Goal: Information Seeking & Learning: Learn about a topic

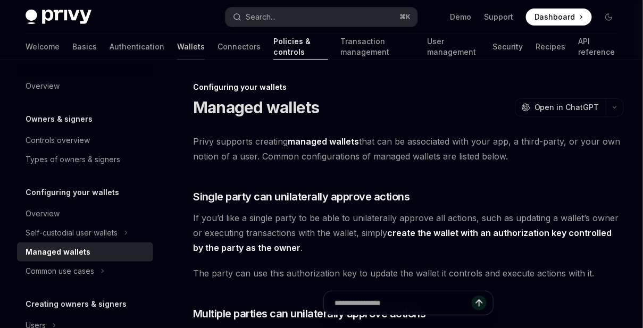
click at [177, 45] on link "Wallets" at bounding box center [191, 47] width 28 height 26
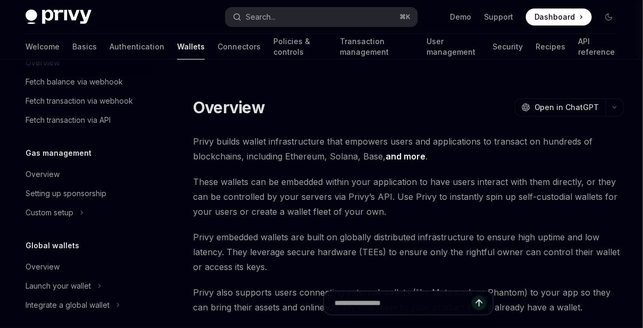
scroll to position [585, 0]
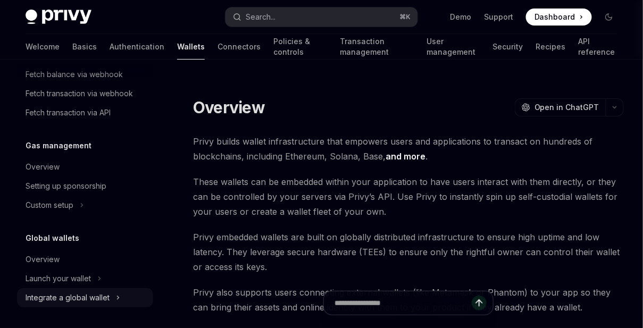
click at [75, 288] on div "Integrate a global wallet" at bounding box center [85, 297] width 136 height 19
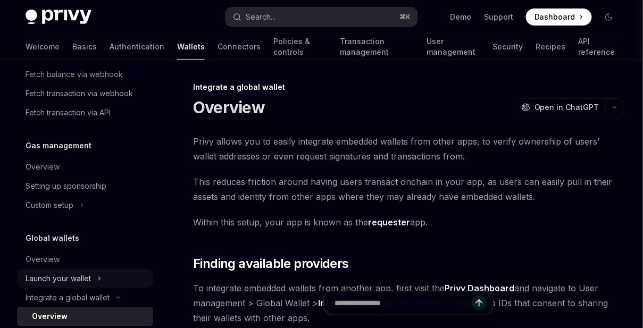
click at [75, 283] on div "Launch your wallet" at bounding box center [58, 278] width 65 height 13
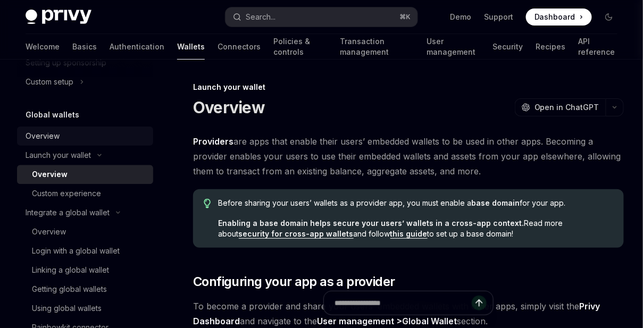
scroll to position [709, 0]
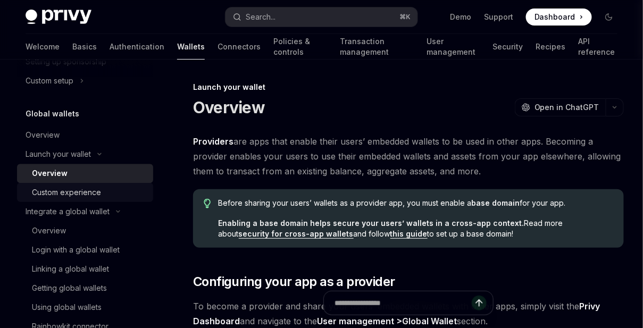
click at [75, 191] on div "Custom experience" at bounding box center [66, 192] width 69 height 13
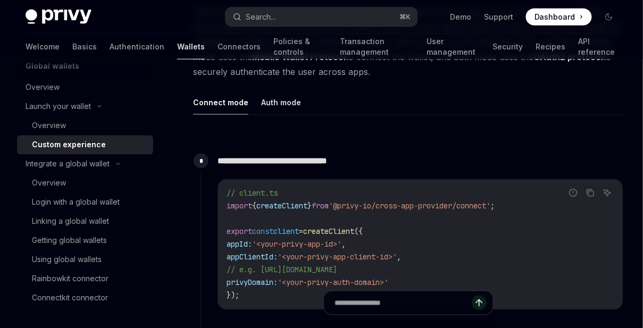
scroll to position [755, 0]
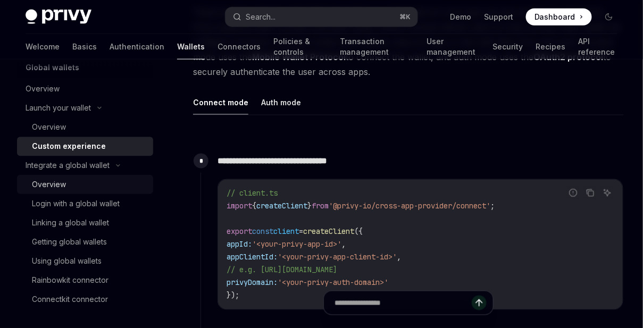
click at [67, 188] on div "Overview" at bounding box center [89, 184] width 115 height 13
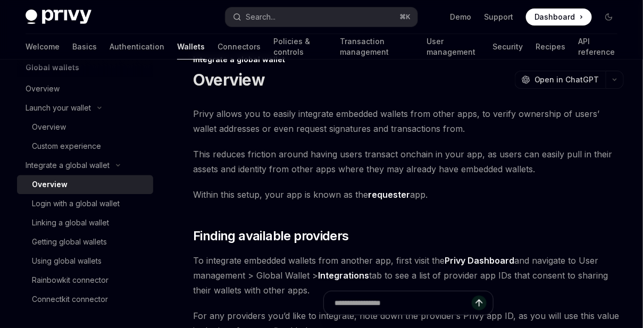
scroll to position [21, 0]
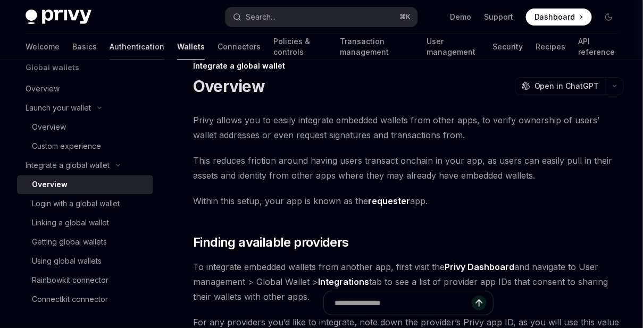
click at [110, 49] on link "Authentication" at bounding box center [137, 47] width 55 height 26
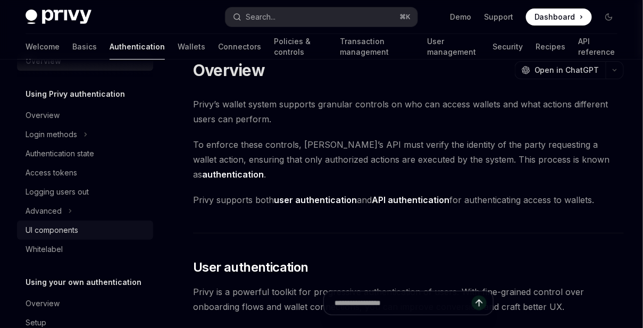
scroll to position [69, 0]
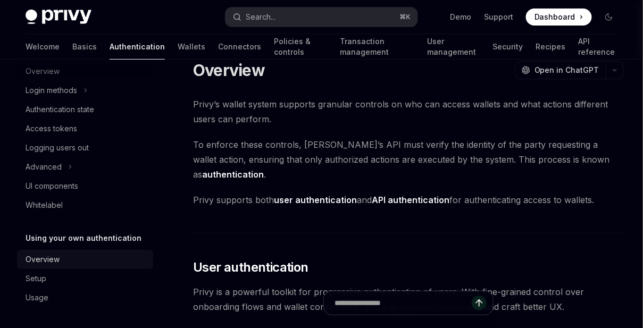
click at [69, 257] on div "Overview" at bounding box center [86, 259] width 121 height 13
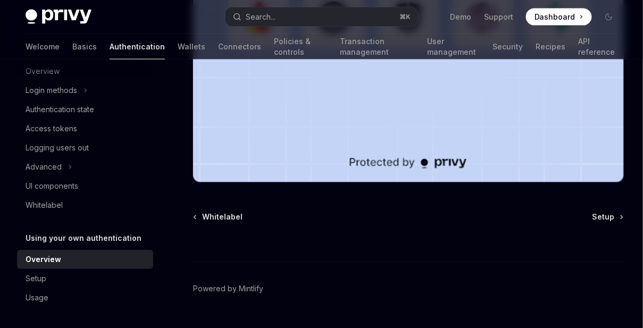
scroll to position [442, 0]
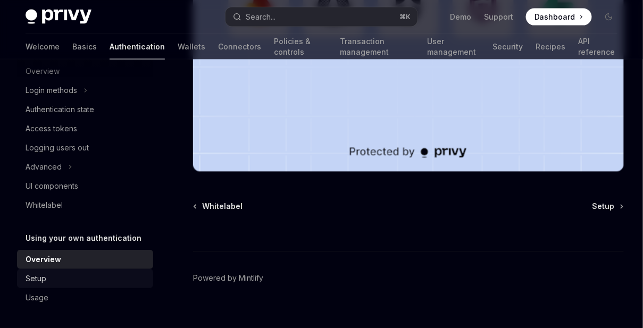
click at [89, 278] on div "Setup" at bounding box center [86, 278] width 121 height 13
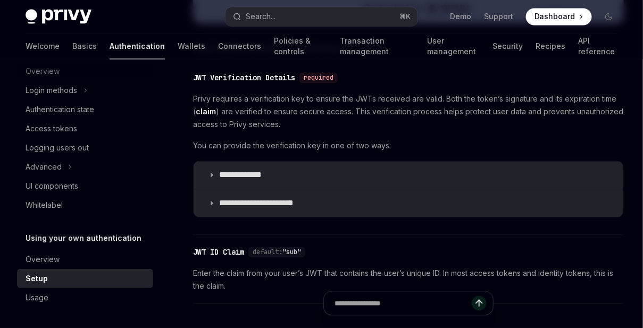
scroll to position [540, 0]
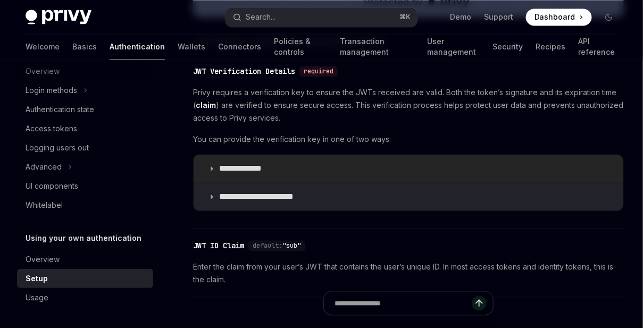
click at [211, 166] on icon at bounding box center [211, 168] width 6 height 6
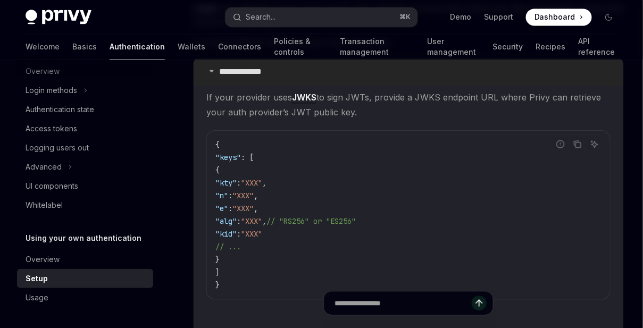
scroll to position [638, 0]
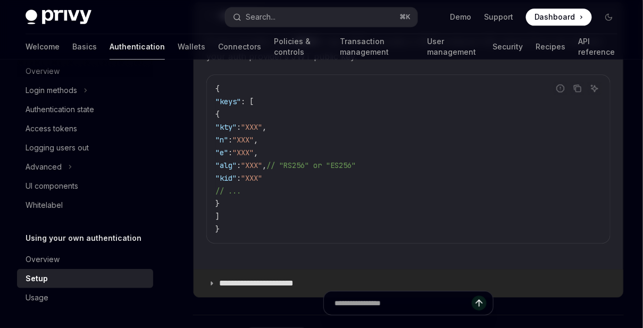
click at [214, 280] on icon at bounding box center [211, 283] width 6 height 6
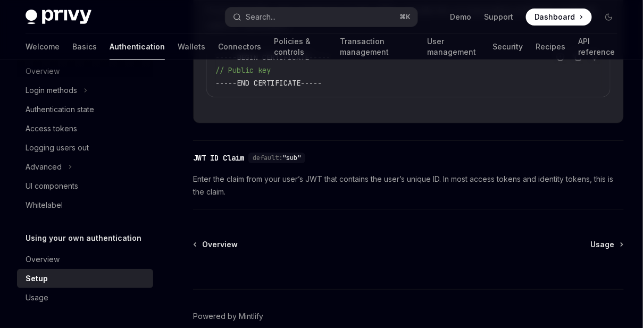
scroll to position [1035, 0]
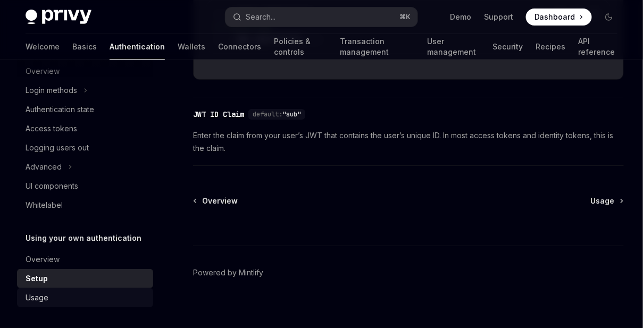
click at [89, 291] on div "Usage" at bounding box center [86, 297] width 121 height 13
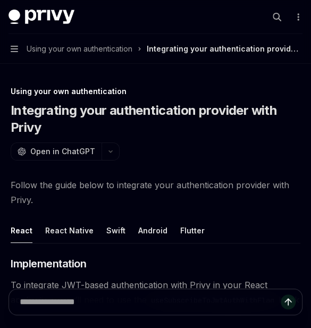
click at [56, 102] on div "Using your own authentication Integrating your authentication provider with Pri…" at bounding box center [156, 111] width 290 height 50
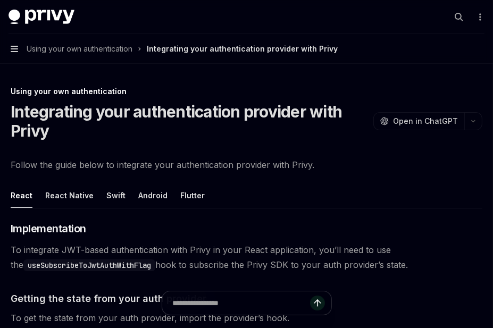
click at [16, 46] on icon "button" at bounding box center [14, 49] width 7 height 6
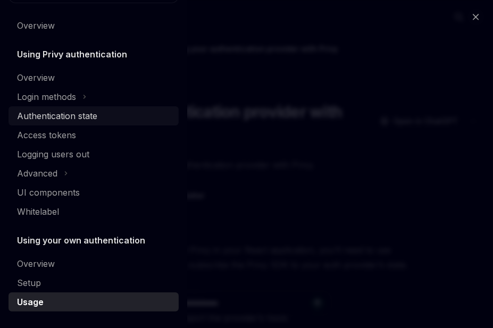
scroll to position [28, 0]
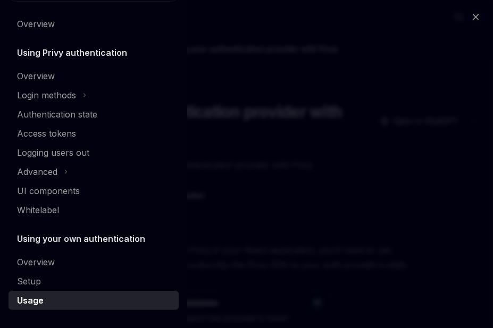
click at [222, 102] on div "Close navigation Authentication Overview Using Privy authentication Overview Lo…" at bounding box center [246, 164] width 493 height 328
type textarea "*"
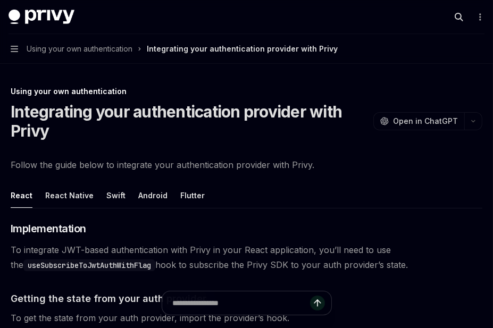
click at [456, 18] on icon "button" at bounding box center [459, 17] width 9 height 9
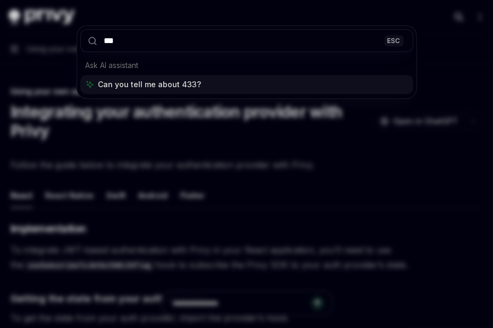
type input "****"
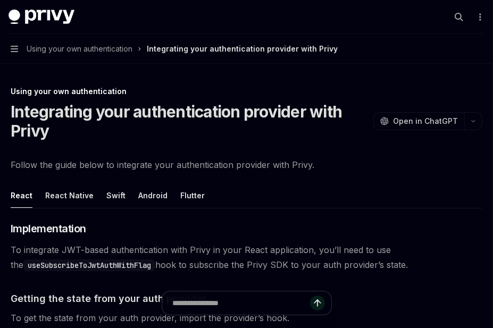
type textarea "*"
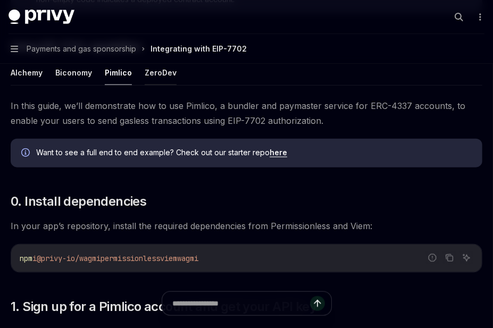
scroll to position [743, 0]
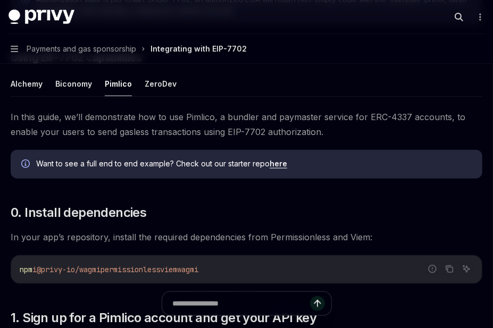
click at [458, 13] on icon "button" at bounding box center [459, 17] width 9 height 9
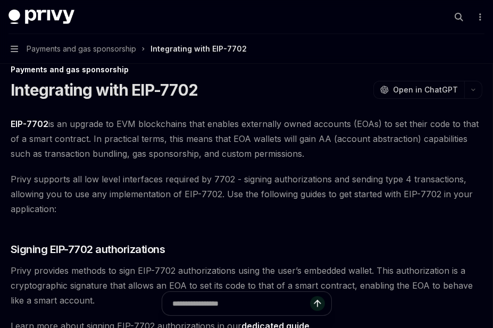
scroll to position [0, 0]
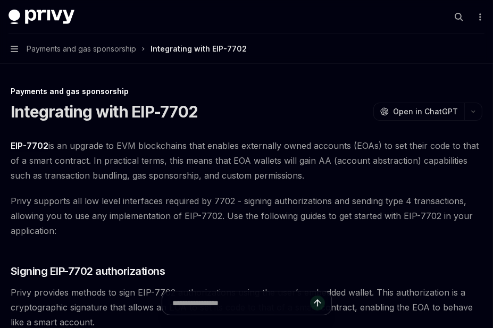
click at [455, 22] on button "Search..." at bounding box center [458, 17] width 17 height 17
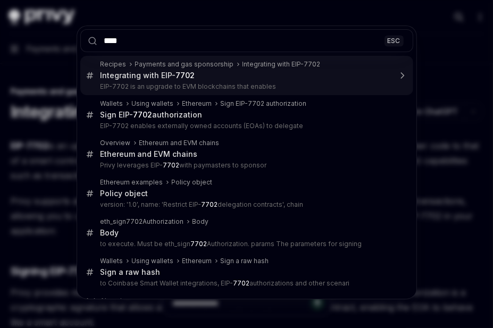
type input "****"
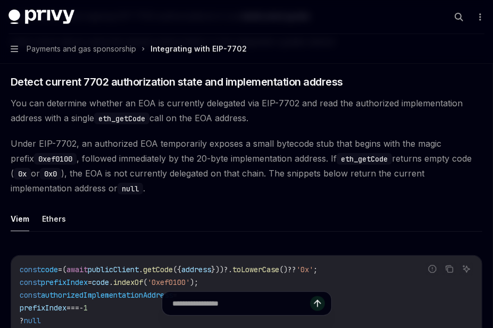
scroll to position [334, 0]
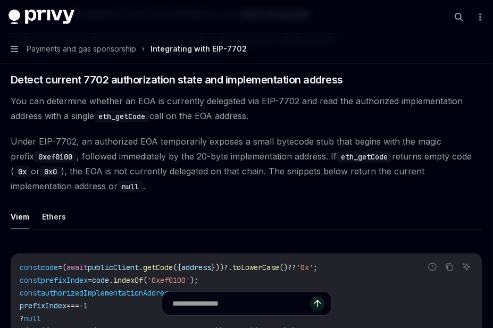
click at [133, 156] on span "Under EIP-7702, an authorized EOA temporarily exposes a small bytecode stub tha…" at bounding box center [247, 164] width 472 height 60
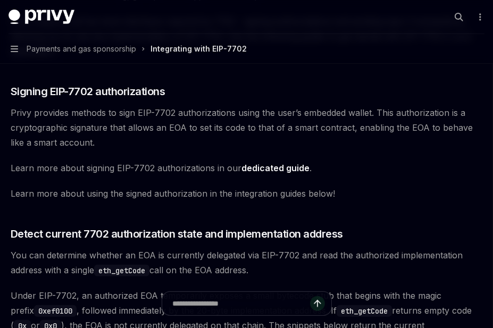
scroll to position [180, 0]
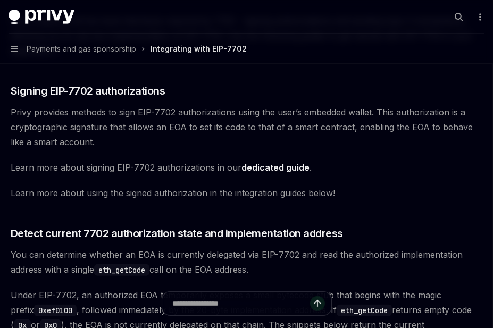
click at [79, 119] on span "Privy provides methods to sign EIP-7702 authorizations using the user’s embedde…" at bounding box center [247, 127] width 472 height 45
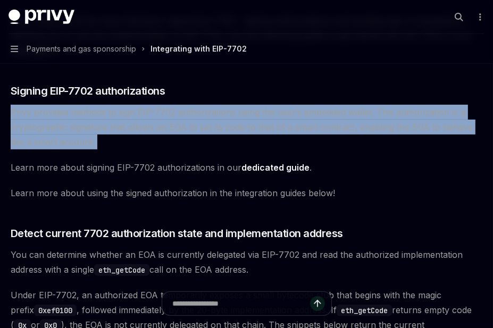
click at [79, 119] on span "Privy provides methods to sign EIP-7702 authorizations using the user’s embedde…" at bounding box center [247, 127] width 472 height 45
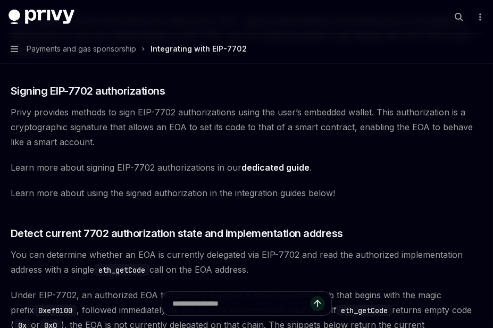
click at [98, 169] on span "Learn more about signing EIP-7702 authorizations in our dedicated guide ." at bounding box center [247, 167] width 472 height 15
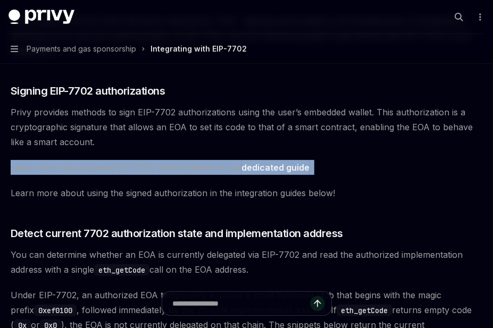
click at [98, 169] on span "Learn more about signing EIP-7702 authorizations in our dedicated guide ." at bounding box center [247, 167] width 472 height 15
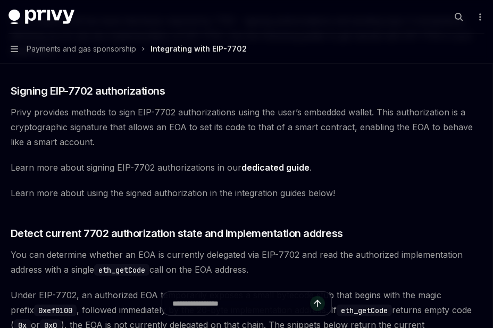
click at [98, 192] on span "Learn more about using the signed authorization in the integration guides below!" at bounding box center [247, 193] width 472 height 15
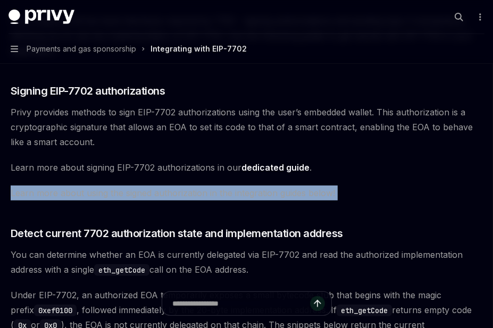
click at [98, 192] on span "Learn more about using the signed authorization in the integration guides below!" at bounding box center [247, 193] width 472 height 15
click at [118, 191] on span "Learn more about using the signed authorization in the integration guides below!" at bounding box center [247, 193] width 472 height 15
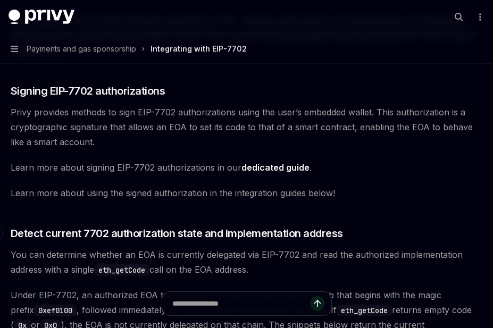
click at [136, 228] on span "Detect current 7702 authorization state and implementation address" at bounding box center [177, 233] width 332 height 15
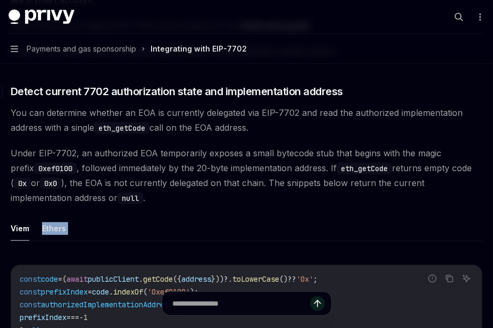
click at [136, 228] on ul "Viem Ethers" at bounding box center [247, 229] width 472 height 26
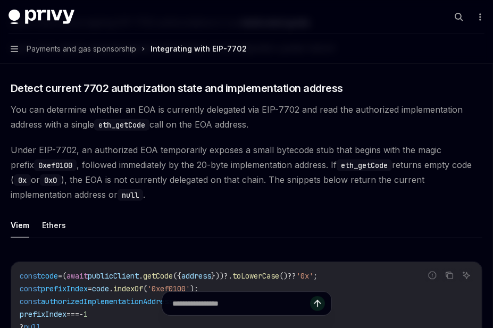
click at [137, 155] on span "Under EIP-7702, an authorized EOA temporarily exposes a small bytecode stub tha…" at bounding box center [247, 172] width 472 height 60
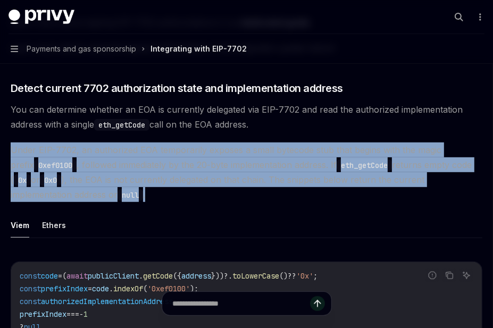
click at [137, 155] on span "Under EIP-7702, an authorized EOA temporarily exposes a small bytecode stub tha…" at bounding box center [247, 172] width 472 height 60
click at [145, 156] on span "Under EIP-7702, an authorized EOA temporarily exposes a small bytecode stub tha…" at bounding box center [247, 172] width 472 height 60
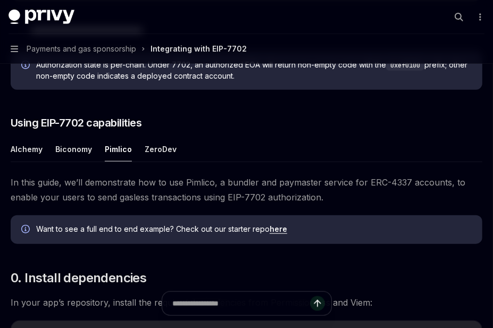
scroll to position [678, 0]
click at [31, 147] on button "Alchemy" at bounding box center [27, 148] width 32 height 25
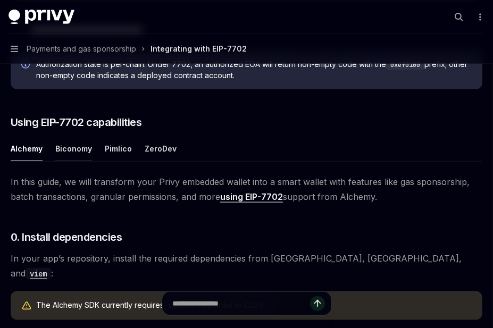
click at [77, 148] on button "Biconomy" at bounding box center [73, 148] width 37 height 25
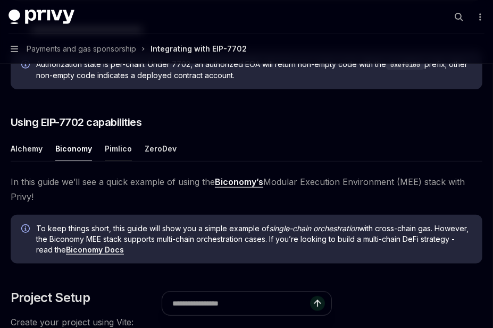
click at [124, 146] on button "Pimlico" at bounding box center [118, 148] width 27 height 25
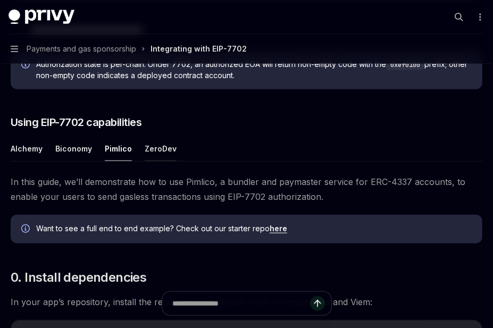
click at [156, 146] on button "ZeroDev" at bounding box center [161, 148] width 32 height 25
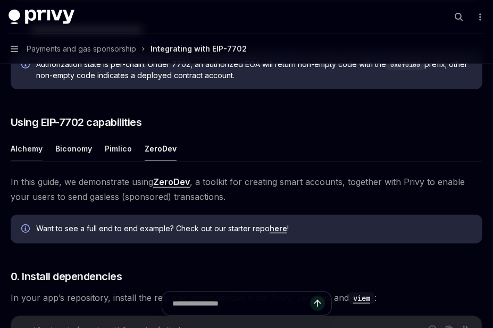
click at [23, 147] on button "Alchemy" at bounding box center [27, 148] width 32 height 25
type textarea "*"
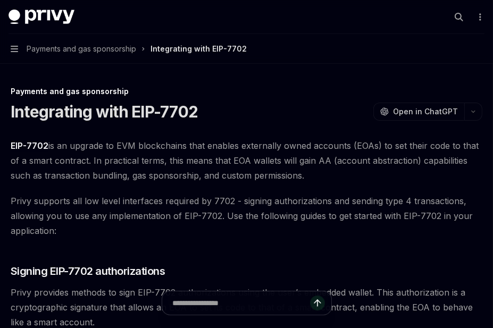
click at [454, 21] on button "Search..." at bounding box center [458, 17] width 17 height 17
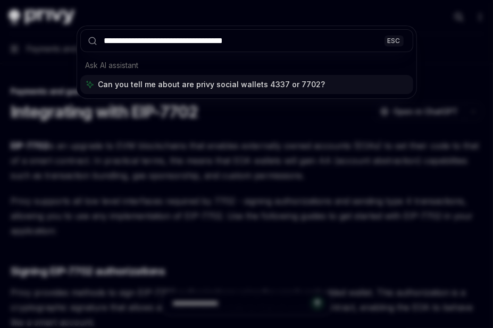
type input "**********"
type textarea "*"
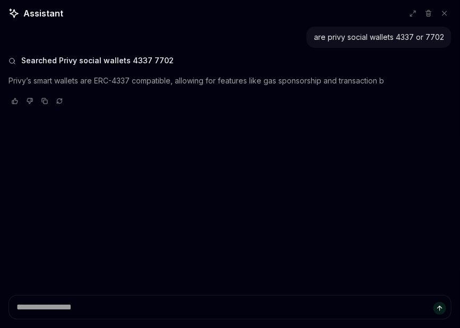
type textarea "*"
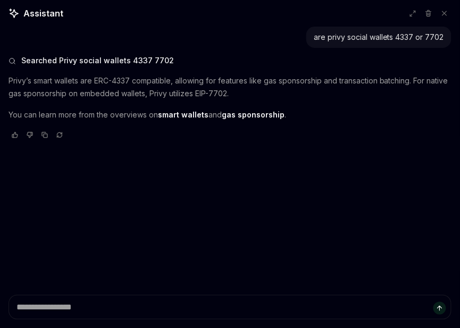
click at [92, 89] on p "Privy’s smart wallets are ERC-4337 compatible, allowing for features like gas s…" at bounding box center [230, 87] width 443 height 26
click at [10, 64] on icon at bounding box center [12, 60] width 7 height 7
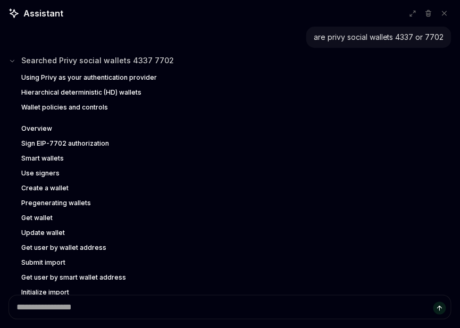
click at [13, 60] on icon at bounding box center [12, 60] width 7 height 7
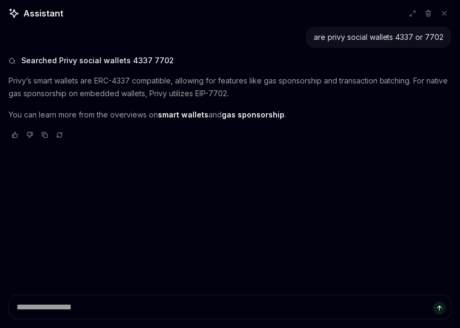
click at [189, 114] on link "smart wallets" at bounding box center [183, 115] width 51 height 10
click at [258, 113] on link "gas sponsorship" at bounding box center [253, 115] width 63 height 10
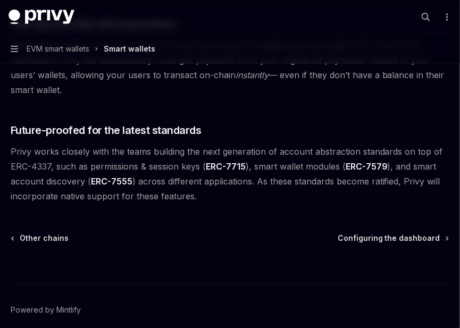
scroll to position [908, 0]
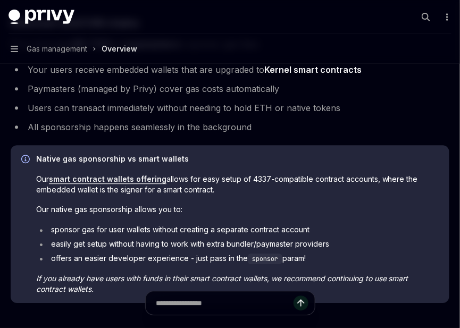
scroll to position [436, 0]
